Goal: Browse casually

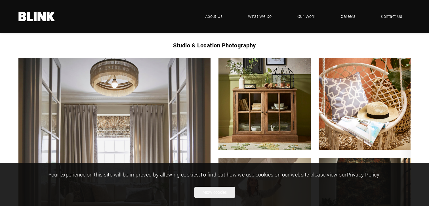
scroll to position [142, 0]
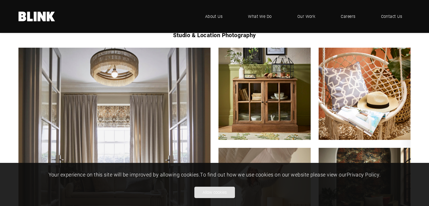
click at [204, 192] on button "Allow cookies" at bounding box center [214, 192] width 41 height 11
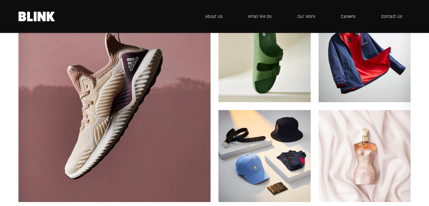
scroll to position [397, 0]
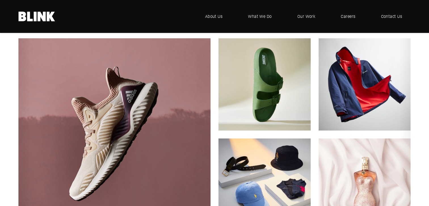
click at [0, 0] on icon "Next slide" at bounding box center [0, 0] width 0 height 0
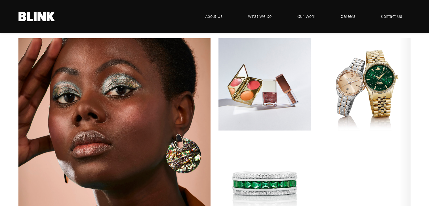
click at [0, 0] on icon "Next slide" at bounding box center [0, 0] width 0 height 0
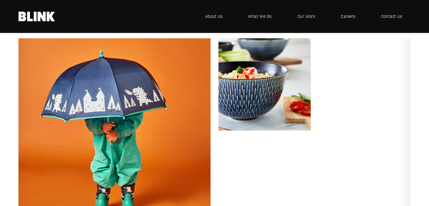
click at [0, 0] on icon "Next slide" at bounding box center [0, 0] width 0 height 0
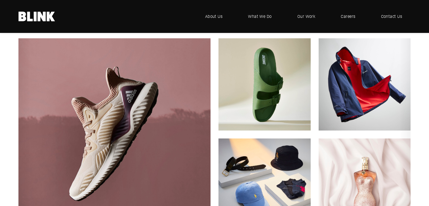
click at [0, 0] on icon "Next slide" at bounding box center [0, 0] width 0 height 0
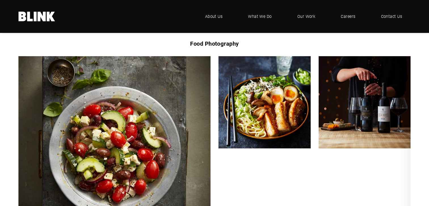
scroll to position [907, 0]
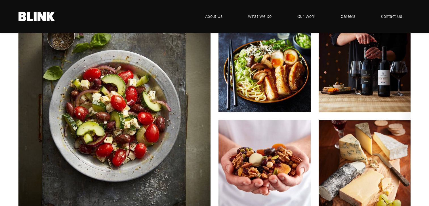
click at [0, 0] on icon "Next slide" at bounding box center [0, 0] width 0 height 0
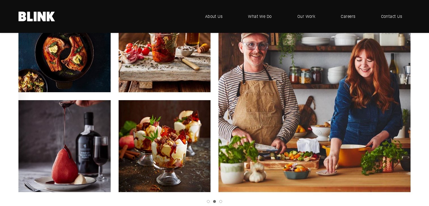
scroll to position [936, 0]
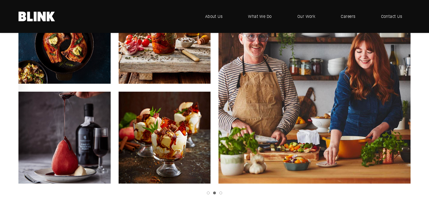
click at [0, 0] on link "Next slide" at bounding box center [0, 0] width 0 height 0
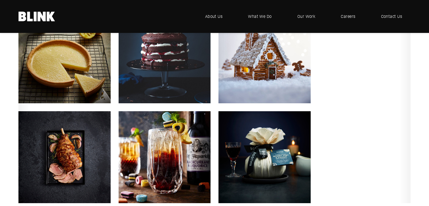
scroll to position [907, 0]
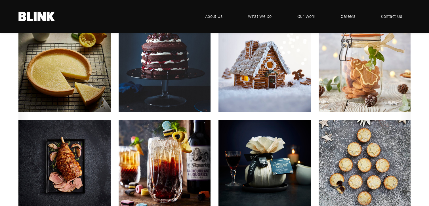
click at [0, 0] on icon "Next slide" at bounding box center [0, 0] width 0 height 0
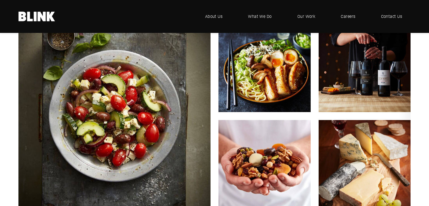
click at [0, 0] on icon "Next slide" at bounding box center [0, 0] width 0 height 0
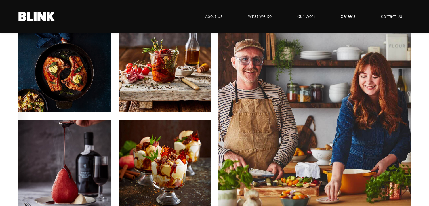
scroll to position [936, 0]
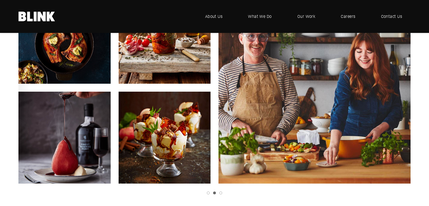
click at [0, 0] on icon "Next slide" at bounding box center [0, 0] width 0 height 0
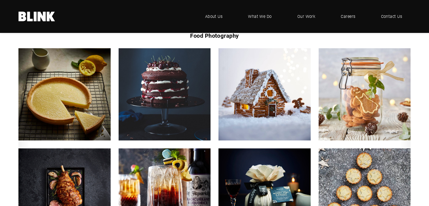
scroll to position [964, 0]
